Goal: Transaction & Acquisition: Purchase product/service

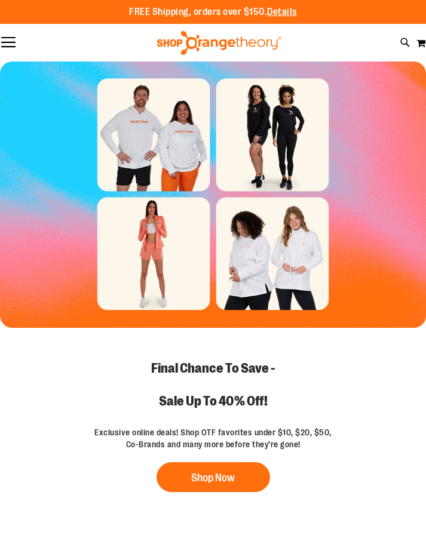
click at [249, 477] on button "Shop Now" at bounding box center [212, 477] width 113 height 30
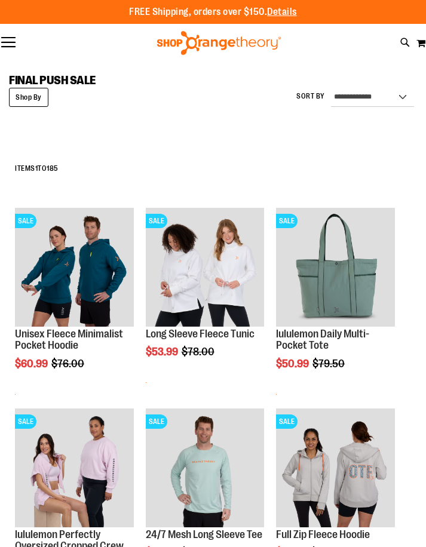
click at [44, 286] on img "product" at bounding box center [74, 267] width 119 height 119
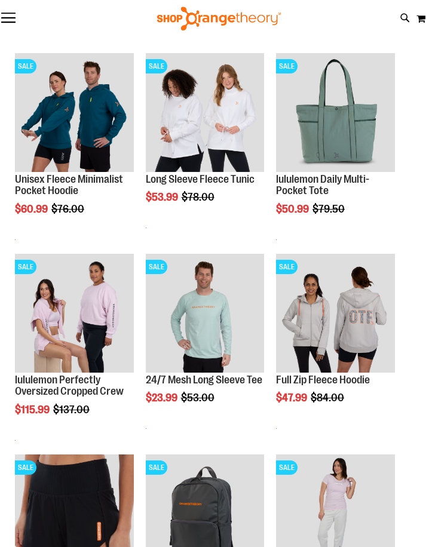
scroll to position [155, 0]
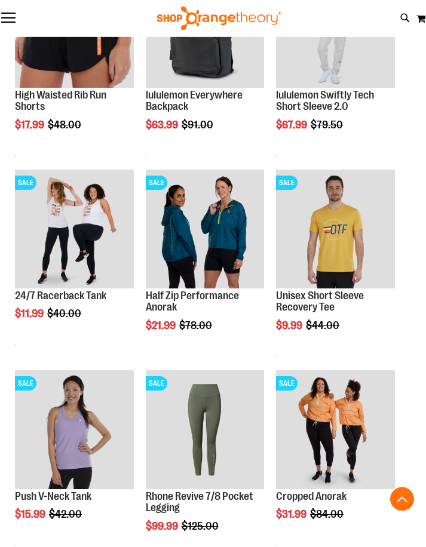
scroll to position [642, 0]
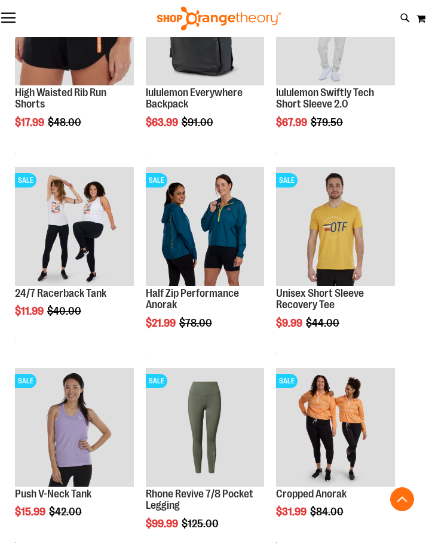
click at [201, 258] on img "product" at bounding box center [205, 226] width 119 height 119
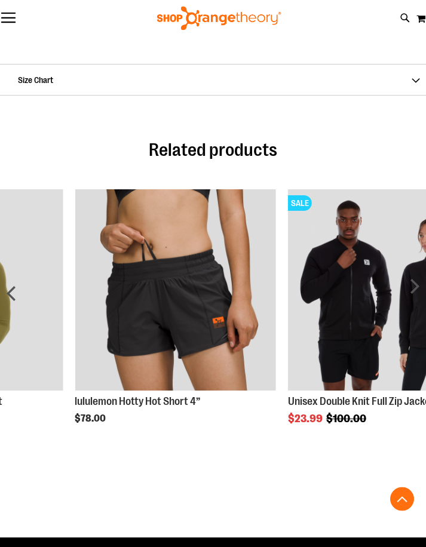
scroll to position [935, 0]
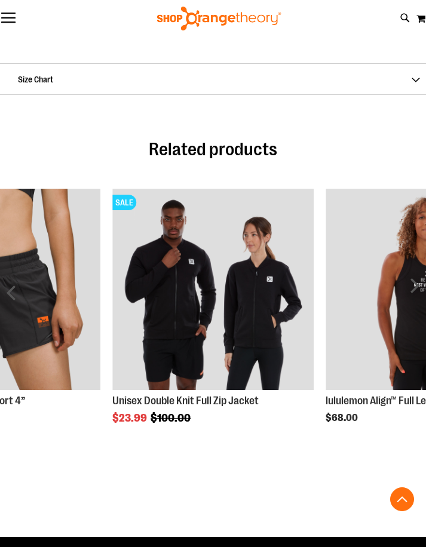
click at [250, 338] on img "Product Page Link" at bounding box center [212, 289] width 201 height 201
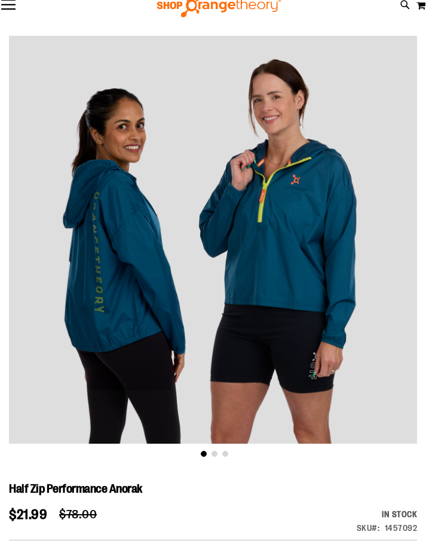
scroll to position [38, 0]
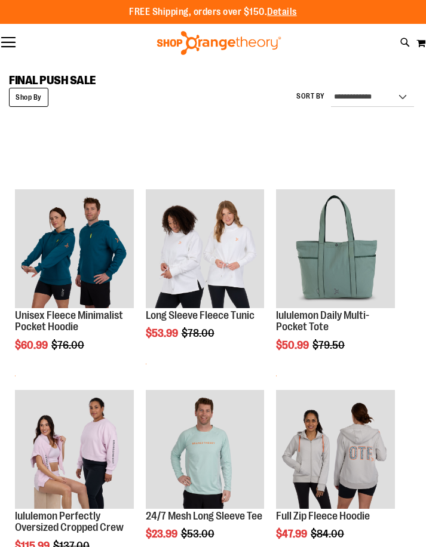
scroll to position [38, 0]
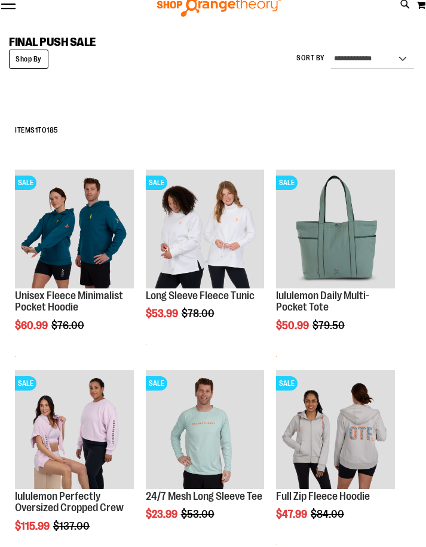
click at [36, 66] on strong "Shop By" at bounding box center [28, 59] width 39 height 19
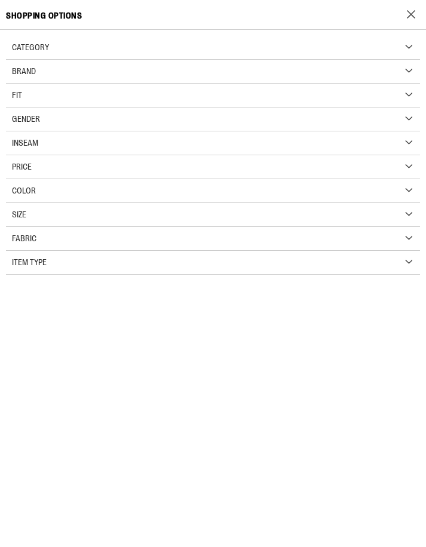
click at [405, 49] on div "Category" at bounding box center [213, 48] width 414 height 24
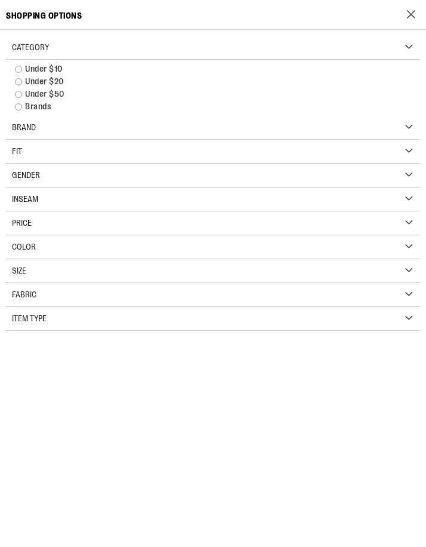
click at [406, 318] on div "Item Type" at bounding box center [213, 319] width 414 height 24
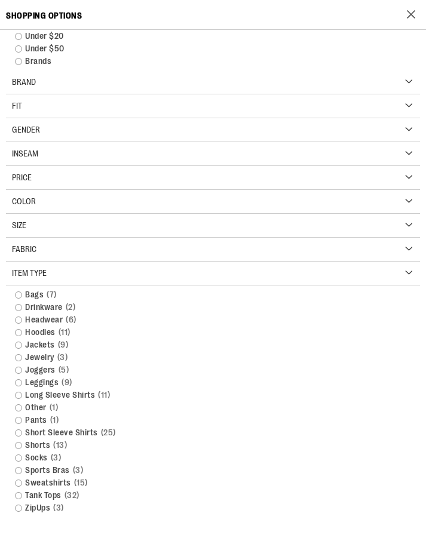
scroll to position [45, 0]
click at [21, 487] on link "Sweatshirts 15 items" at bounding box center [213, 482] width 408 height 13
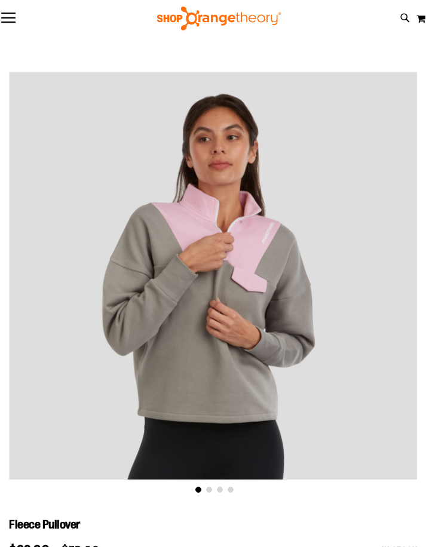
scroll to position [2, 0]
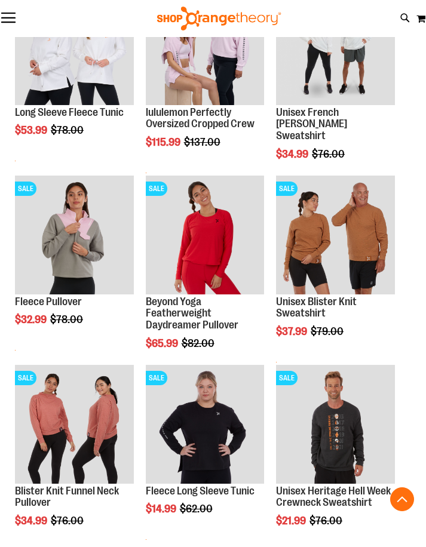
scroll to position [285, 0]
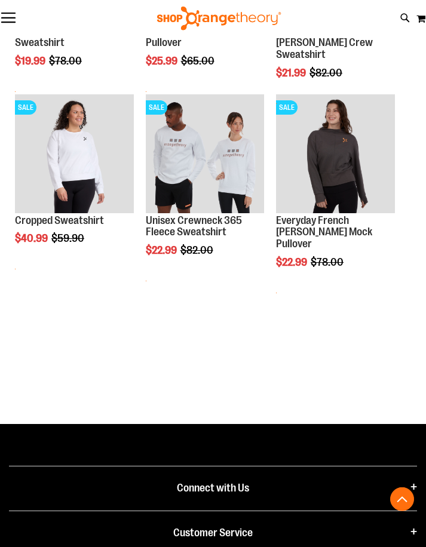
scroll to position [930, 0]
